Goal: Find specific page/section: Find specific page/section

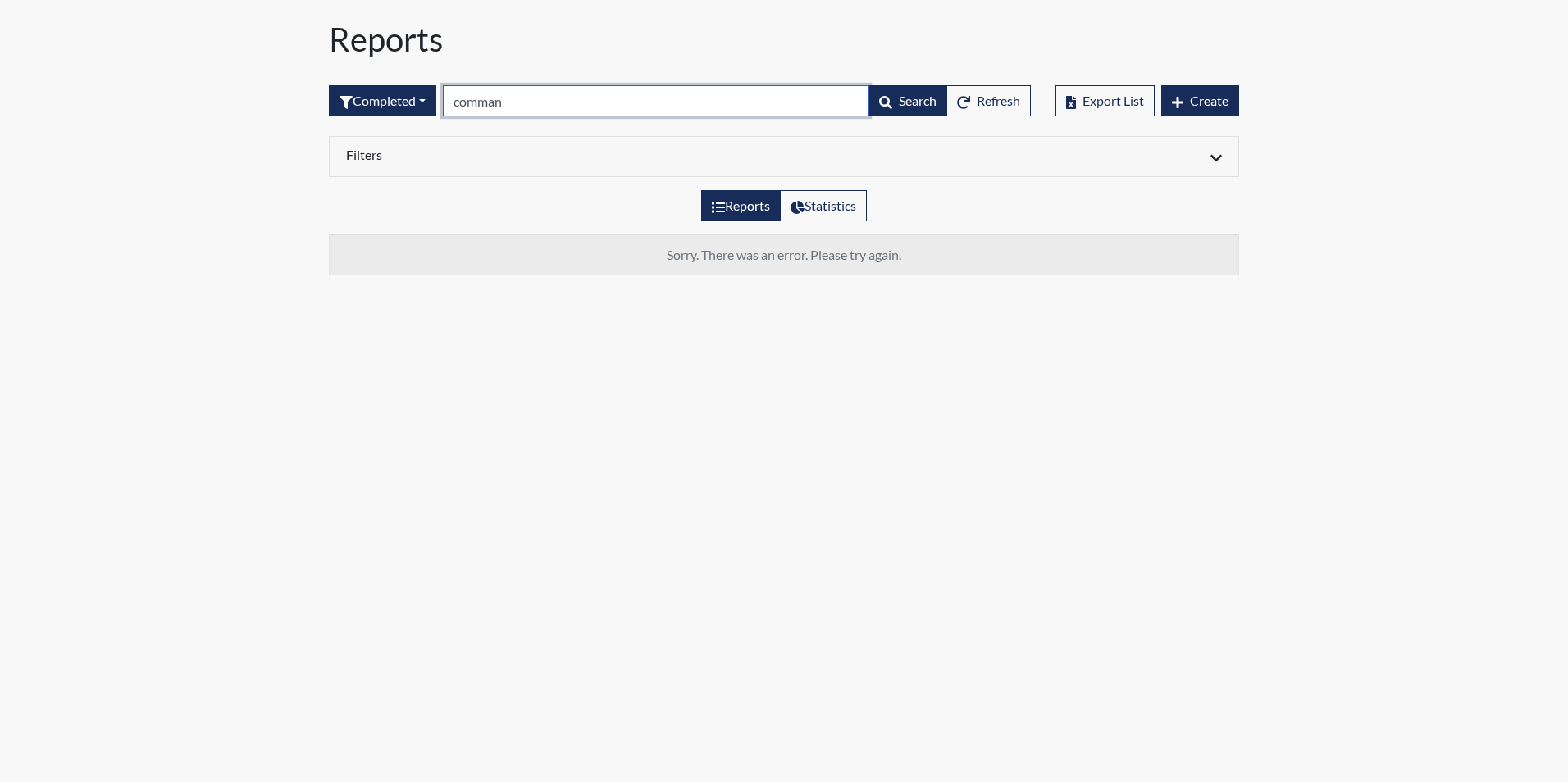
click at [528, 103] on input "comman" at bounding box center [657, 101] width 427 height 31
type input "c"
type input "h"
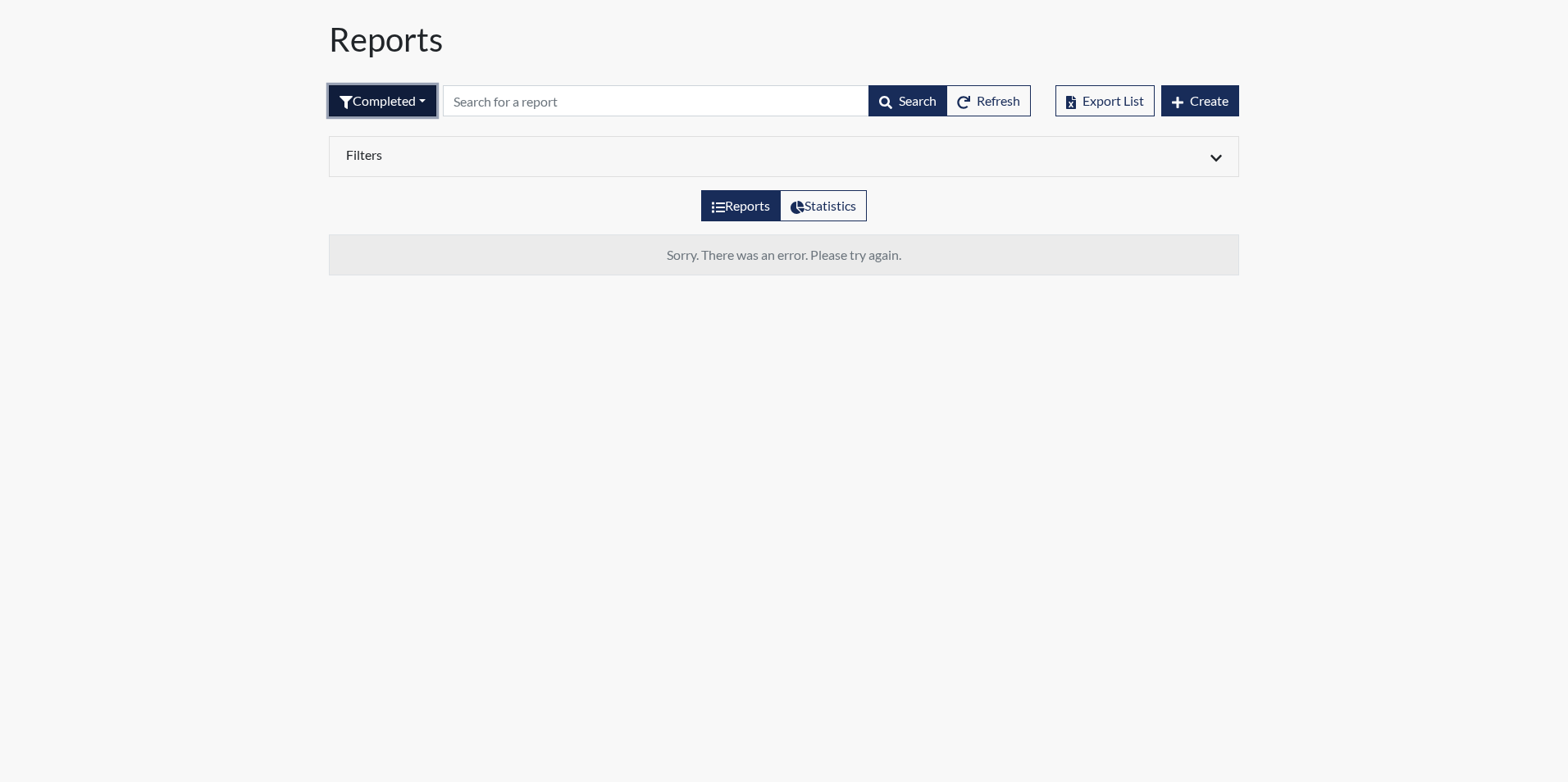
click at [429, 101] on button "Completed" at bounding box center [382, 101] width 108 height 31
click at [389, 188] on button "Sent by email" at bounding box center [394, 191] width 130 height 27
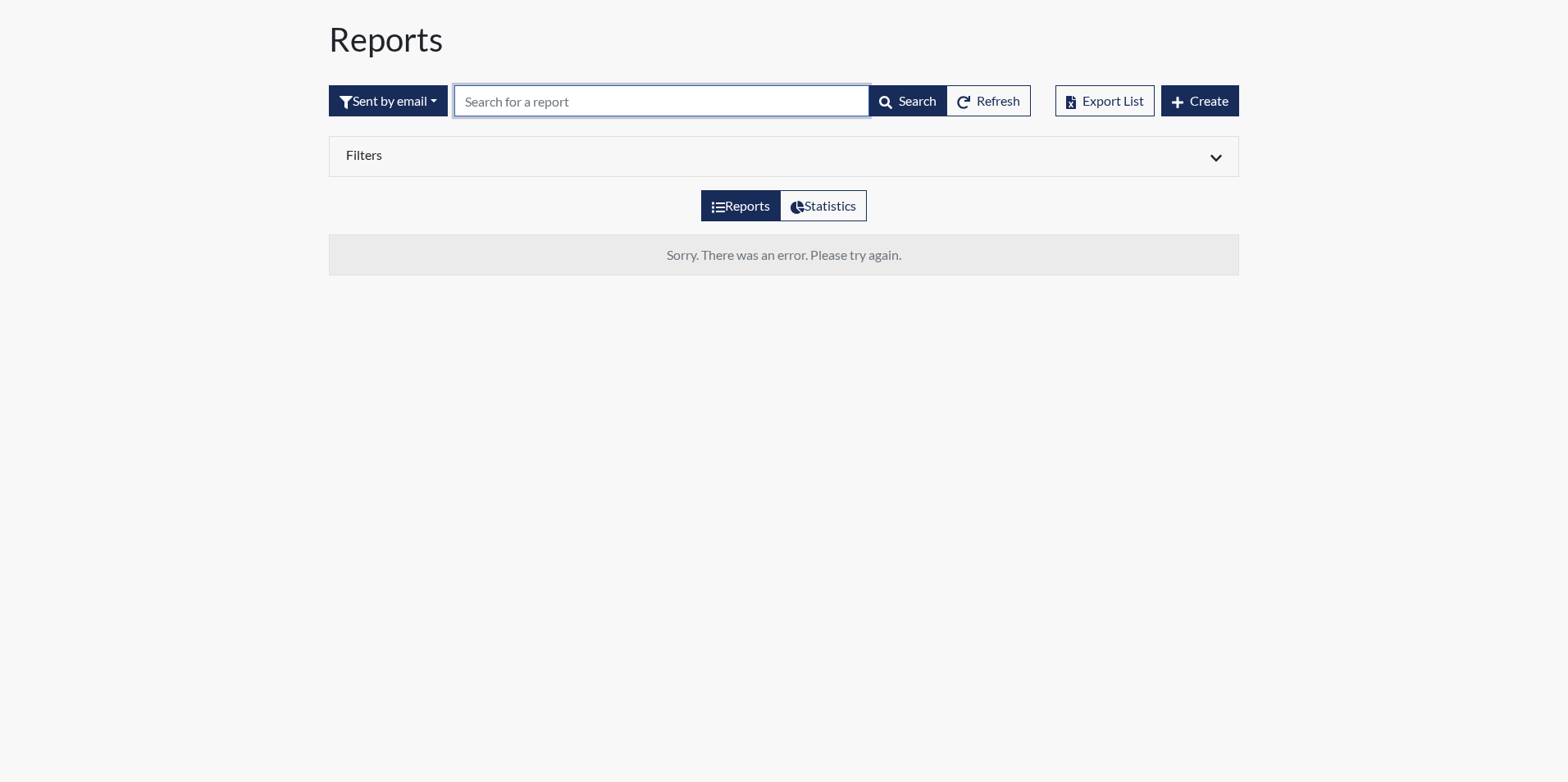
click at [491, 102] on input "text" at bounding box center [662, 101] width 415 height 31
type input "[PERSON_NAME]"
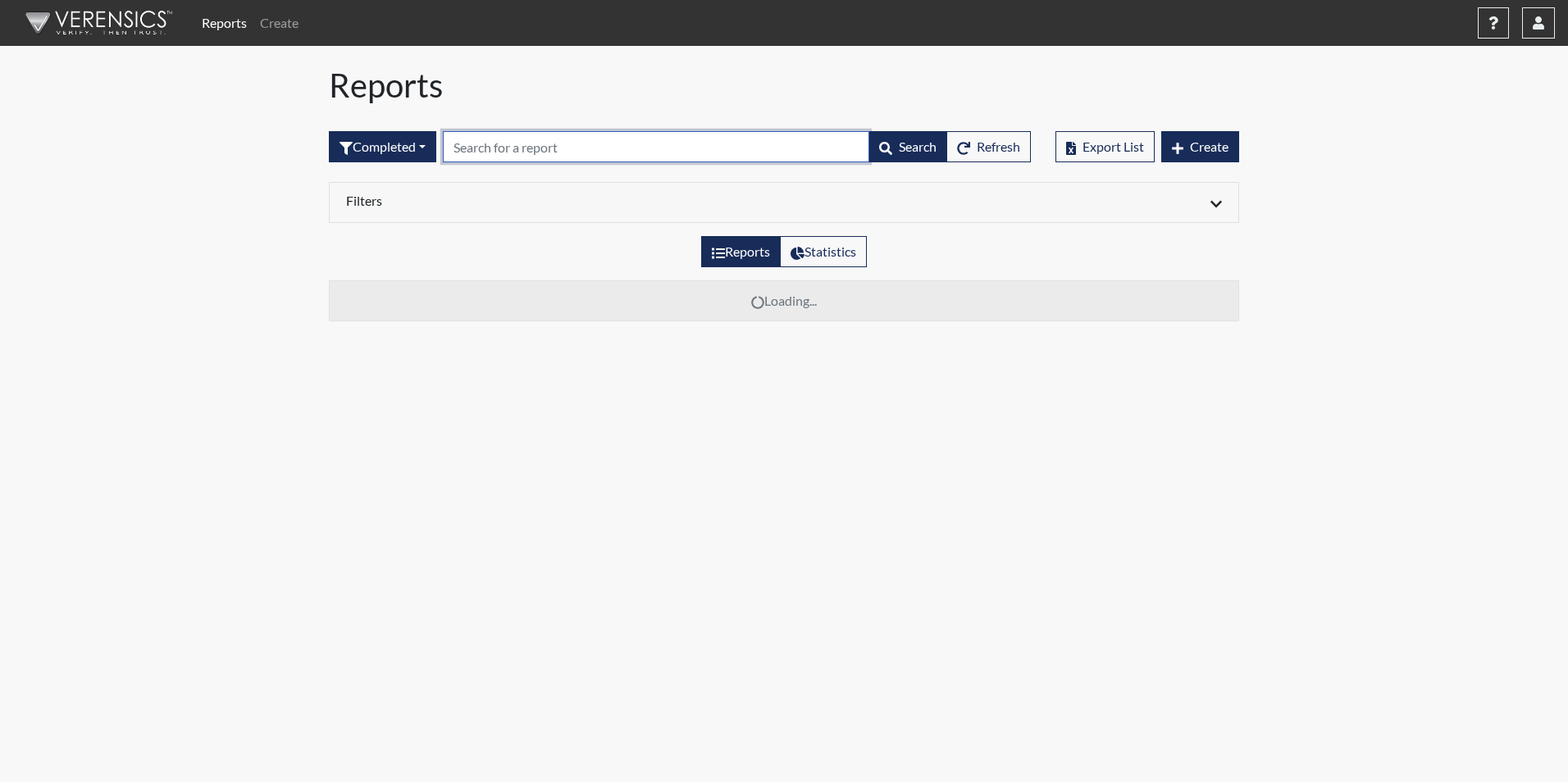
click at [509, 151] on input "text" at bounding box center [657, 147] width 427 height 31
type input "4931"
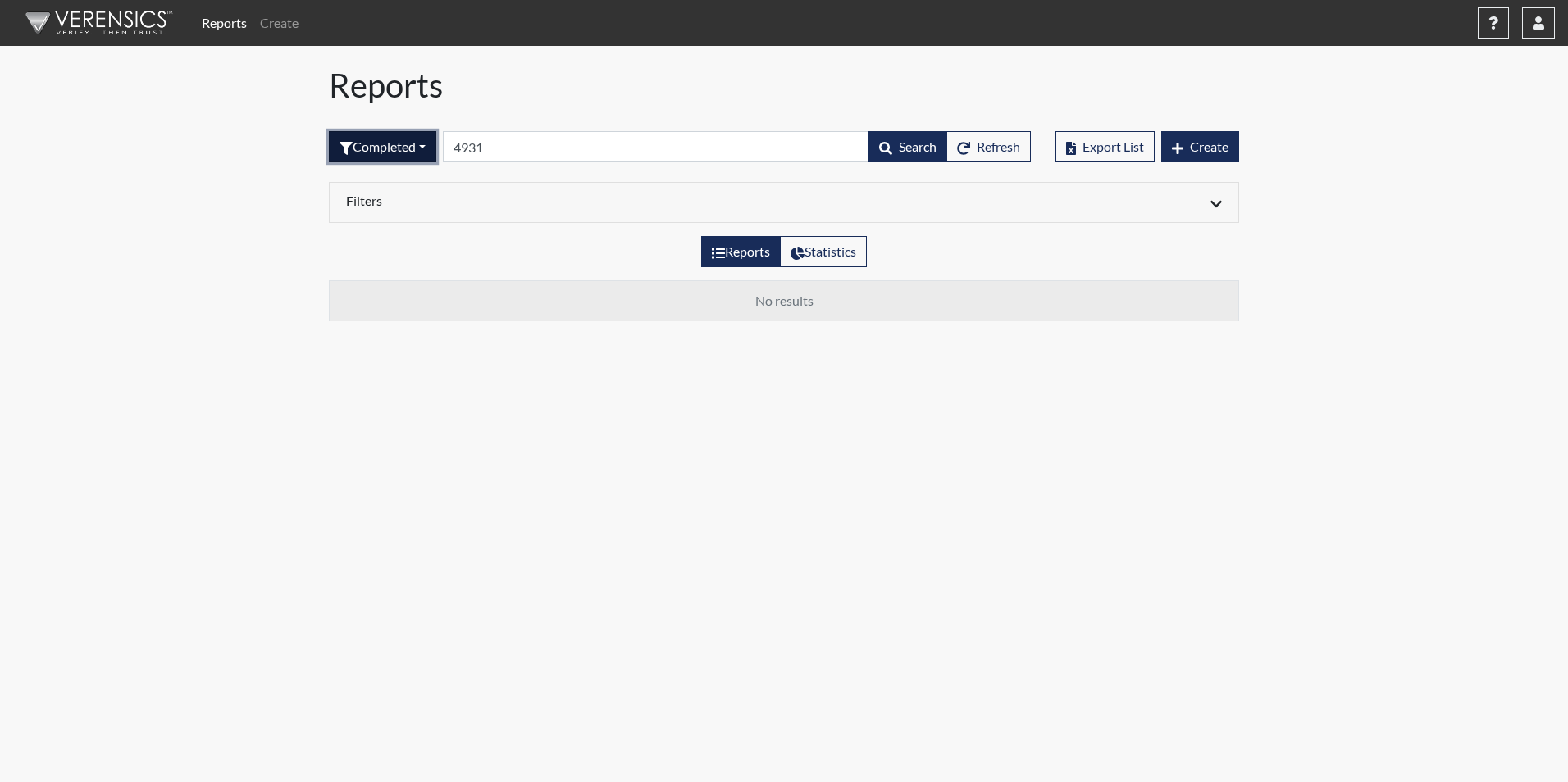
click at [434, 149] on button "Completed" at bounding box center [382, 147] width 108 height 31
click at [381, 244] on button "Sent by email" at bounding box center [394, 237] width 130 height 27
